Goal: Browse casually

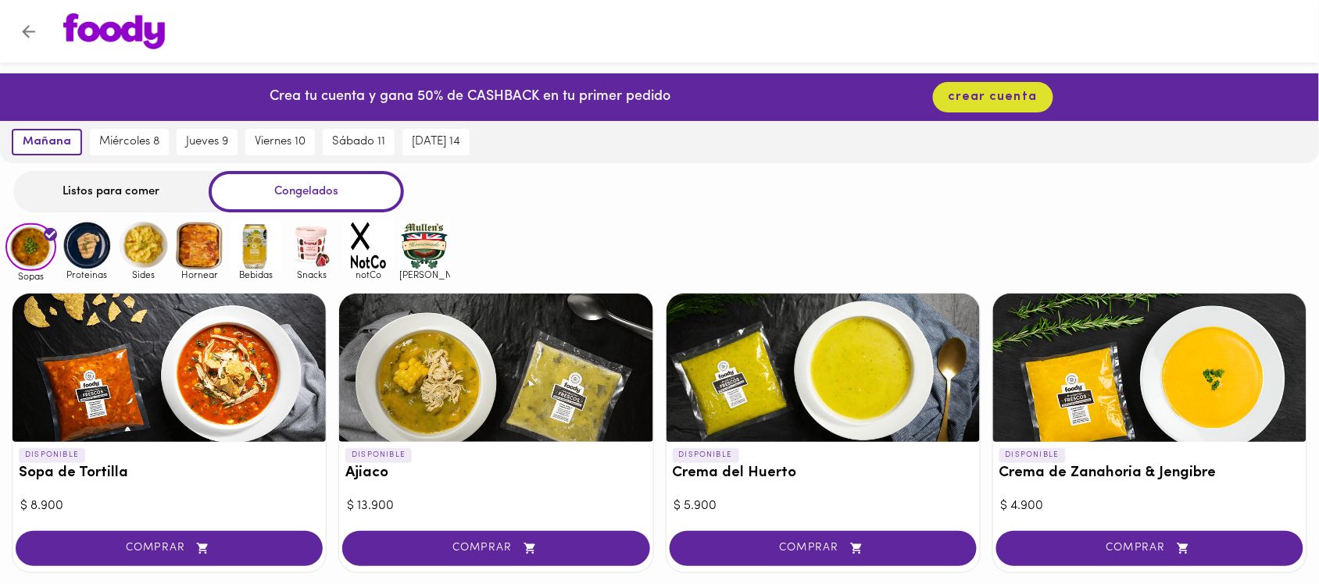
click at [209, 252] on img at bounding box center [199, 245] width 51 height 51
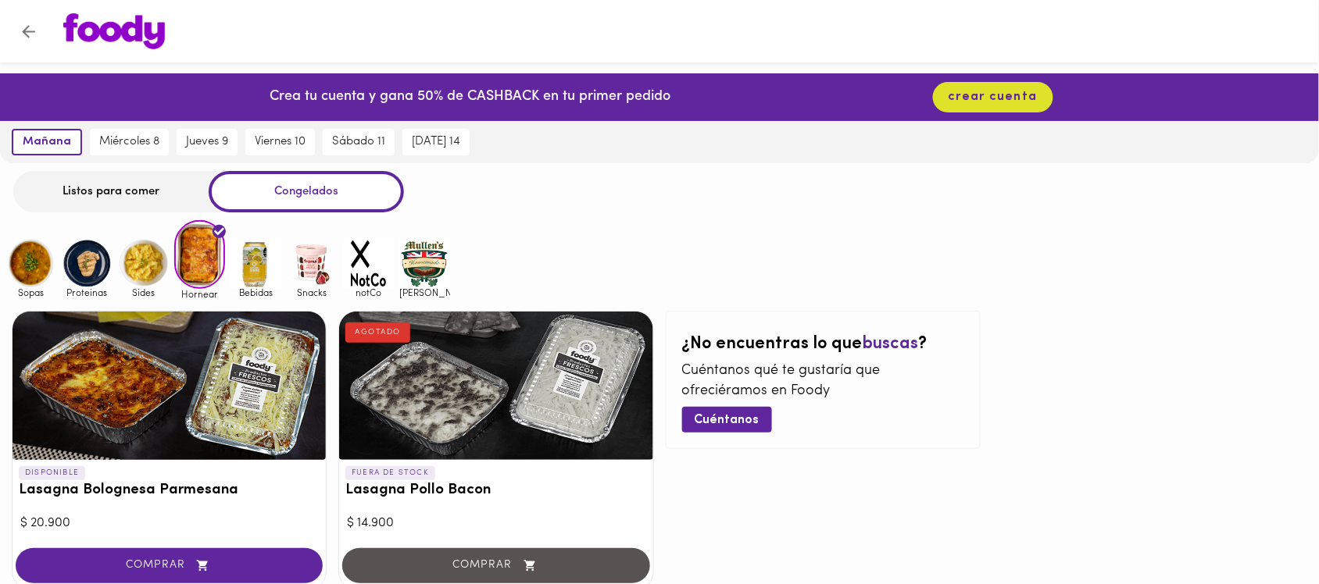
click at [29, 270] on img at bounding box center [30, 263] width 51 height 51
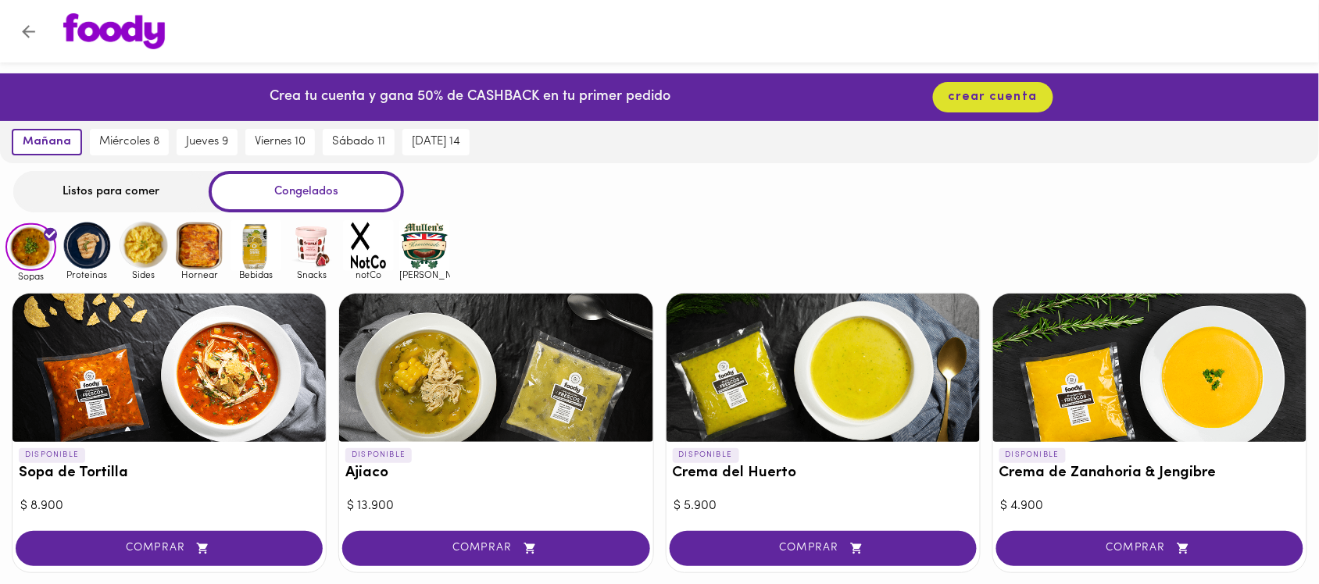
click at [77, 250] on img at bounding box center [87, 245] width 51 height 51
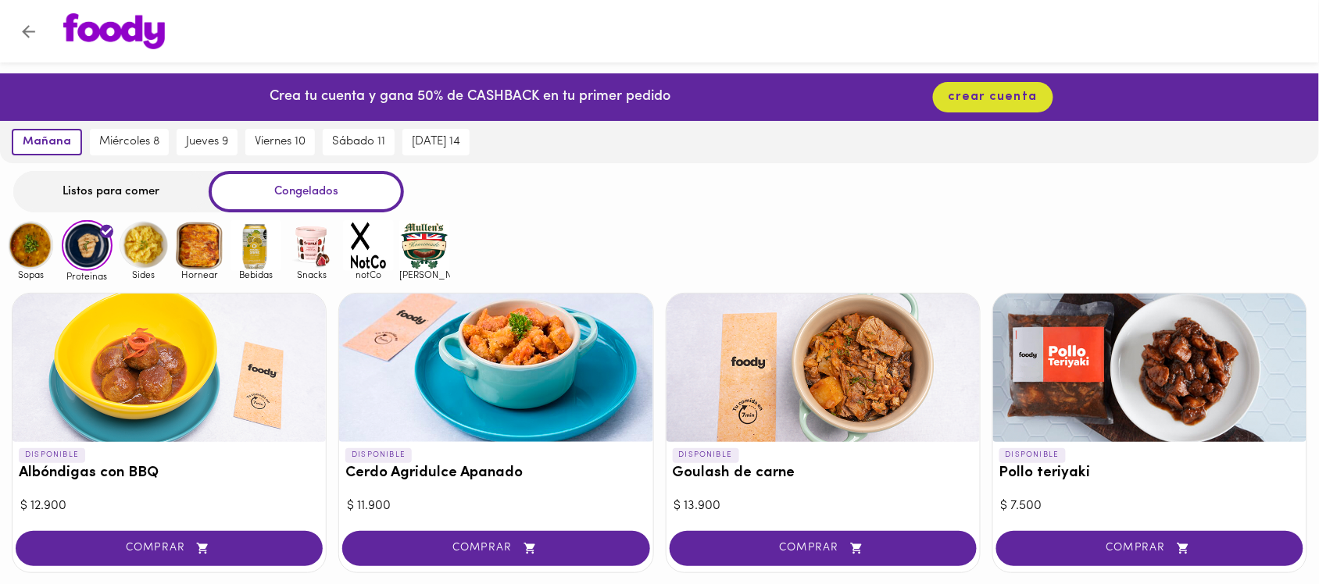
click at [146, 246] on img at bounding box center [143, 245] width 51 height 51
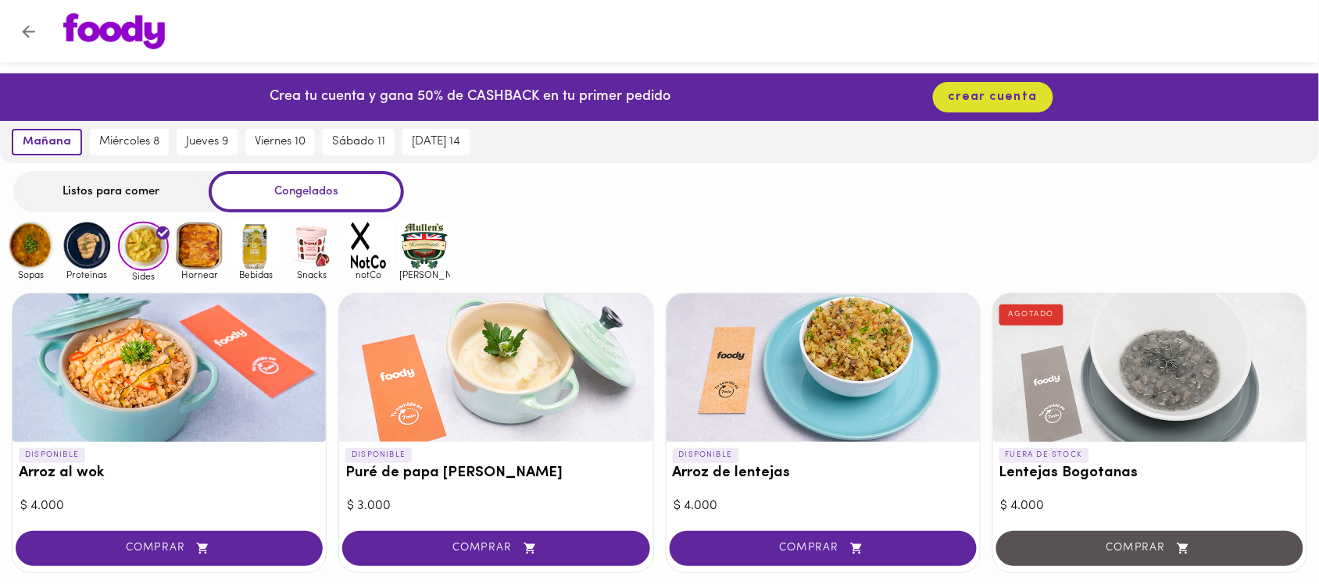
click at [254, 248] on img at bounding box center [255, 245] width 51 height 51
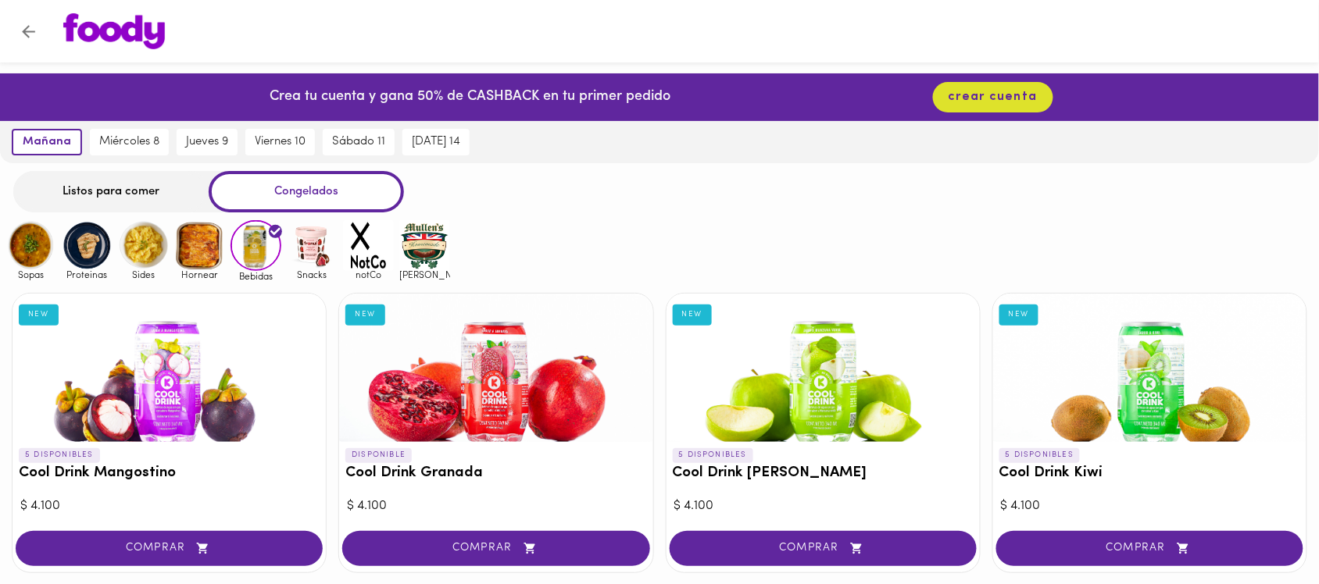
click at [313, 244] on img at bounding box center [312, 245] width 51 height 51
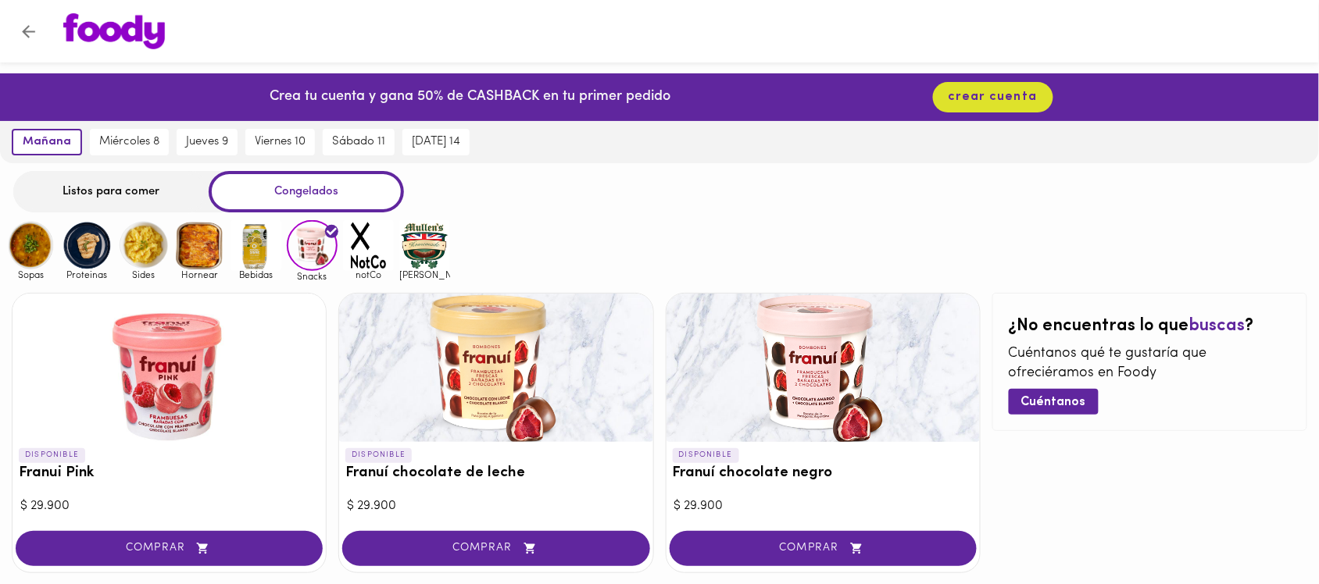
click at [36, 251] on img at bounding box center [30, 245] width 51 height 51
